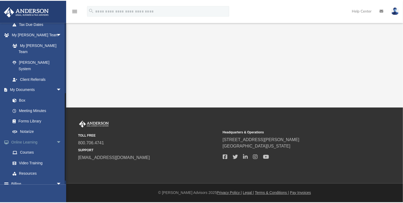
scroll to position [135, 0]
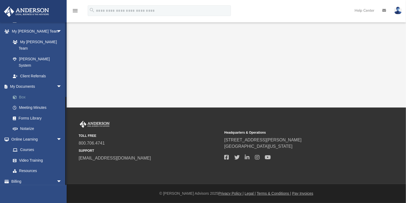
click at [21, 92] on link "Box" at bounding box center [38, 97] width 62 height 11
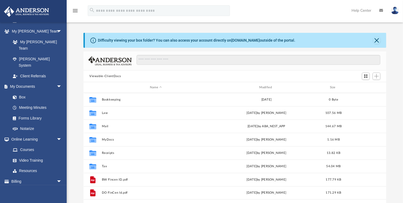
scroll to position [118, 299]
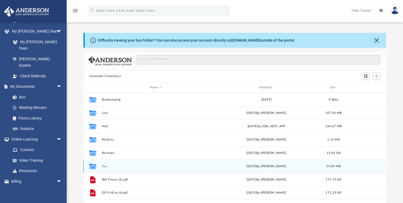
click at [105, 166] on button "Tax" at bounding box center [156, 165] width 108 height 3
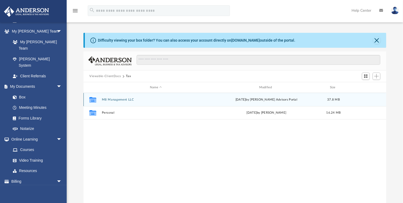
click at [113, 99] on button "M8 Management LLC" at bounding box center [156, 99] width 108 height 3
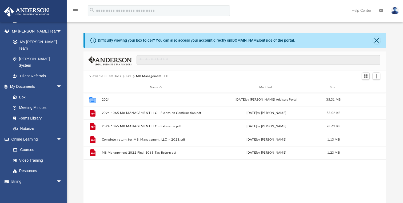
click at [135, 178] on div "Collaborated Folder 2024 [DATE] by [PERSON_NAME] Advisors Portal 35.31 MB File …" at bounding box center [234, 148] width 303 height 110
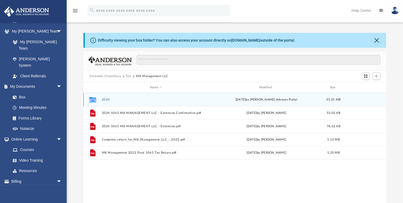
click at [105, 98] on button "2024" at bounding box center [156, 99] width 108 height 3
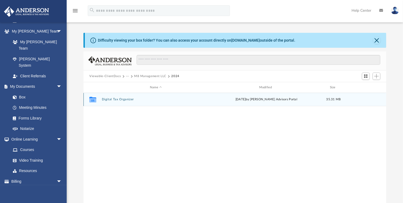
click at [113, 100] on button "Digital Tax Organizer" at bounding box center [156, 99] width 108 height 3
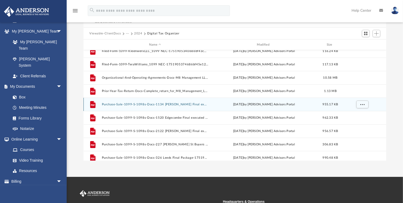
scroll to position [128, 0]
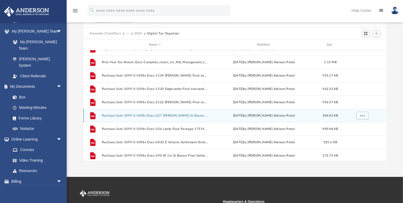
click at [160, 114] on button "Purchase-Sale-1099-S-1098s-Docs-227 [PERSON_NAME] St Buyers Final Settlement St…" at bounding box center [155, 115] width 107 height 3
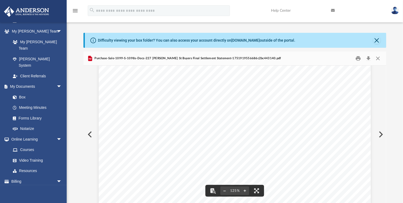
scroll to position [0, 0]
click at [377, 42] on button "Close" at bounding box center [376, 40] width 7 height 7
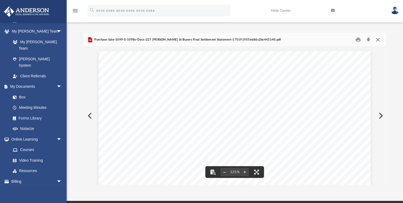
click at [378, 39] on button "Close" at bounding box center [378, 40] width 10 height 8
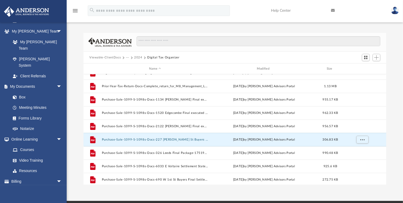
click at [107, 57] on button "Viewable-ClientDocs" at bounding box center [104, 57] width 31 height 5
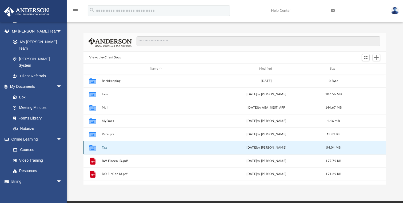
click at [103, 147] on button "Tax" at bounding box center [156, 147] width 108 height 3
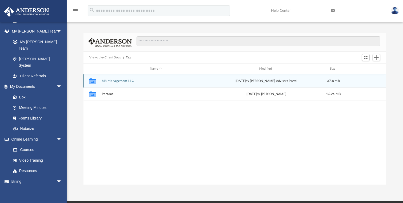
click at [114, 81] on button "M8 Management LLC" at bounding box center [156, 80] width 108 height 3
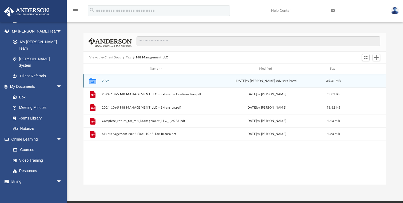
click at [94, 81] on icon "grid" at bounding box center [92, 81] width 7 height 4
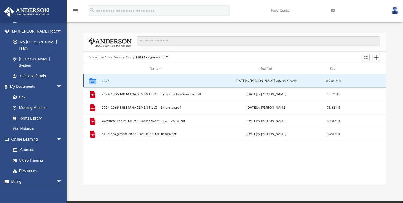
click at [106, 81] on button "2024" at bounding box center [156, 80] width 108 height 3
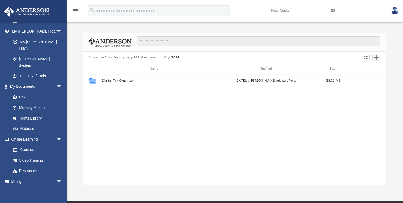
click at [374, 57] on span "Add" at bounding box center [376, 57] width 5 height 5
click at [365, 75] on li "New Folder" at bounding box center [368, 77] width 17 height 6
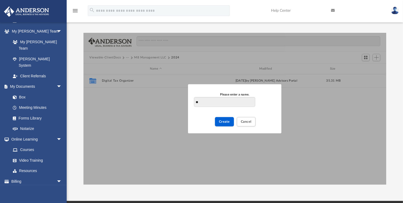
type input "*"
type input "**********"
click at [225, 121] on span "Create" at bounding box center [224, 121] width 11 height 3
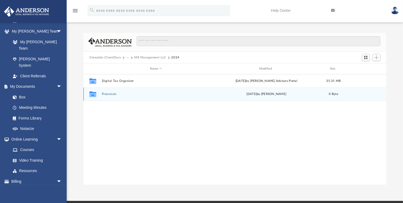
click at [109, 94] on button "Financials" at bounding box center [156, 93] width 108 height 3
